Goal: Transaction & Acquisition: Purchase product/service

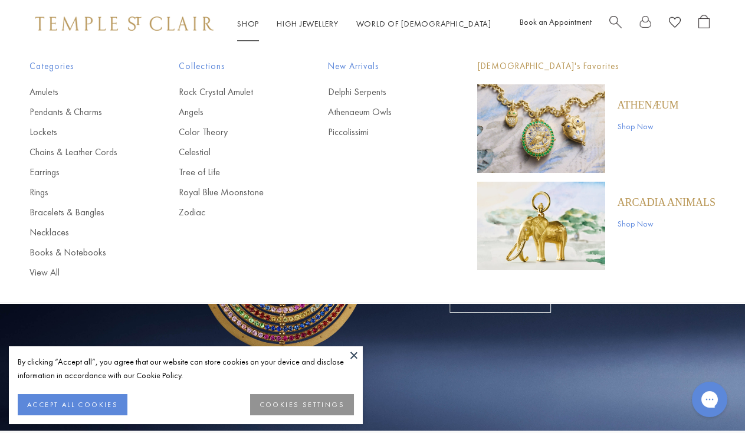
click at [57, 231] on link "Necklaces" at bounding box center [80, 232] width 102 height 13
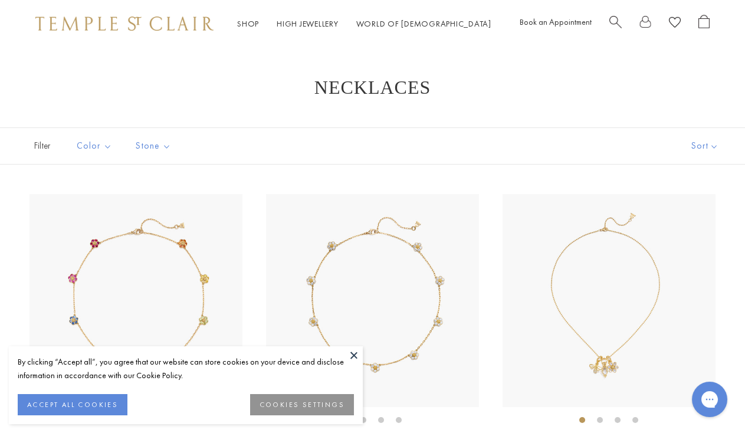
click at [361, 348] on button at bounding box center [354, 355] width 18 height 18
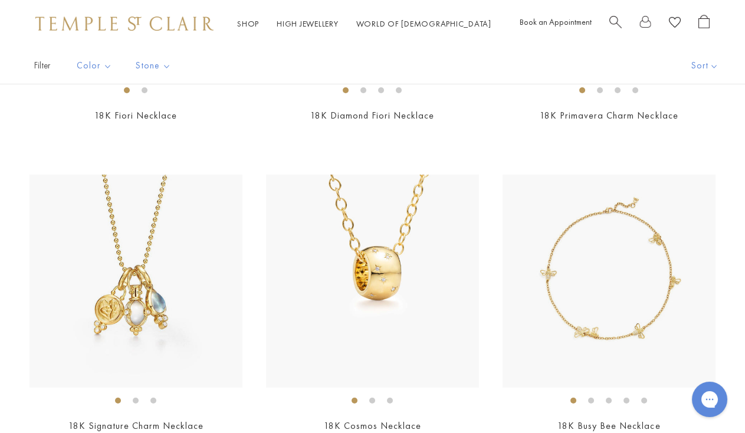
scroll to position [331, 0]
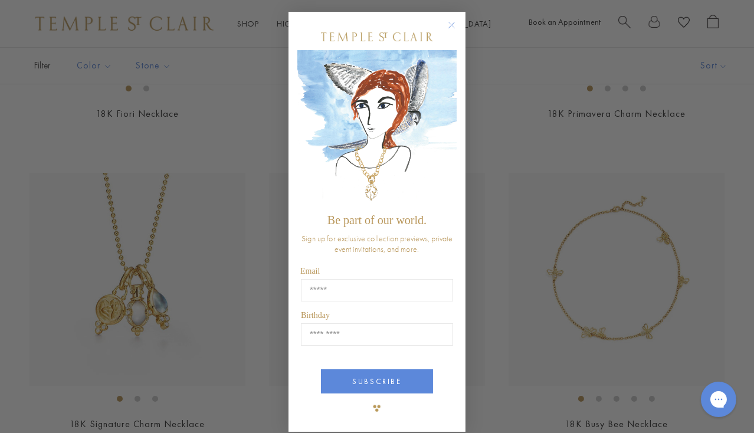
drag, startPoint x: 753, startPoint y: 55, endPoint x: 756, endPoint y: 119, distance: 63.7
click at [452, 22] on circle "Close dialog" at bounding box center [452, 25] width 14 height 14
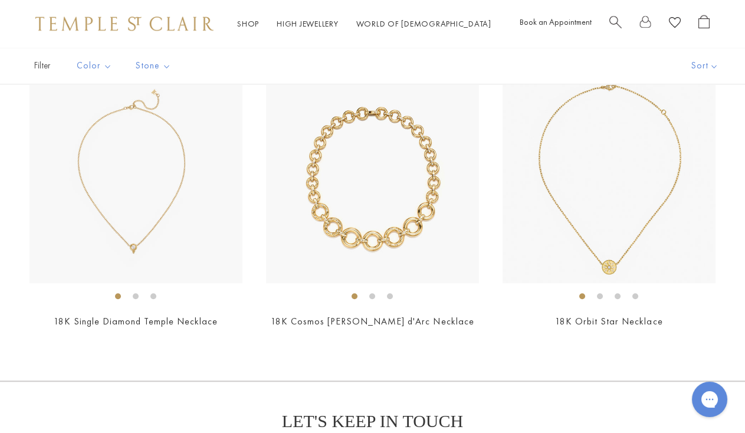
scroll to position [3837, 0]
